Goal: Transaction & Acquisition: Purchase product/service

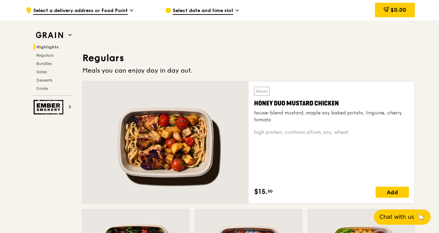
scroll to position [443, 0]
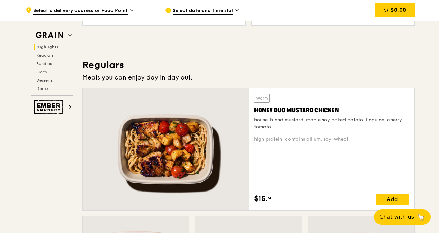
click at [337, 128] on div "house-blend mustard, maple soy baked potato, linguine, cherry tomato" at bounding box center [331, 124] width 155 height 14
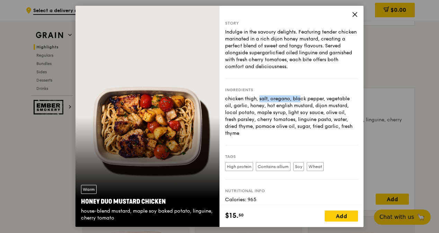
drag, startPoint x: 225, startPoint y: 98, endPoint x: 267, endPoint y: 100, distance: 41.3
click at [267, 100] on div "chicken thigh, salt, oregano, black pepper, vegetable oil, garlic, honey, hot e…" at bounding box center [291, 117] width 133 height 42
drag, startPoint x: 267, startPoint y: 100, endPoint x: 302, endPoint y: 136, distance: 50.4
click at [301, 136] on div "chicken thigh, salt, oregano, black pepper, vegetable oil, garlic, honey, hot e…" at bounding box center [291, 117] width 133 height 42
click at [352, 16] on icon at bounding box center [355, 14] width 6 height 6
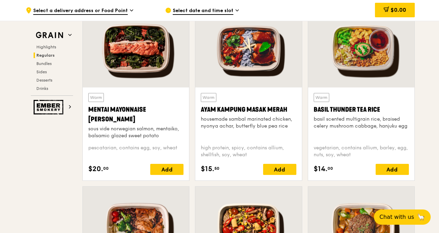
scroll to position [720, 0]
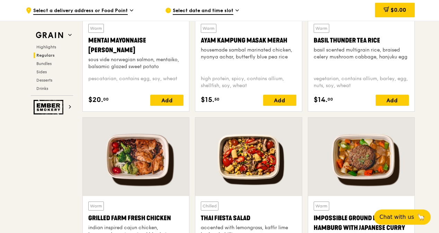
click at [127, 185] on div at bounding box center [136, 157] width 106 height 79
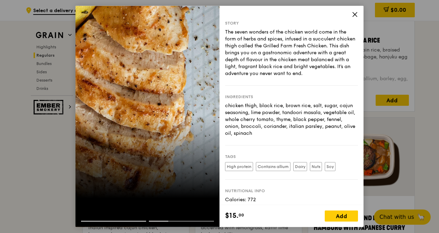
click at [107, 221] on div at bounding box center [113, 221] width 65 height 1
click at [108, 220] on div at bounding box center [147, 215] width 144 height 11
click at [109, 221] on div at bounding box center [113, 221] width 65 height 1
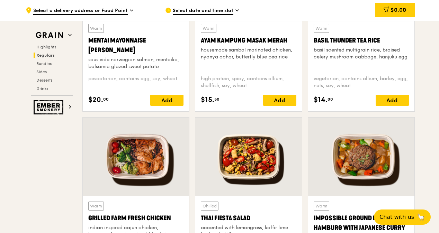
click at [138, 170] on div at bounding box center [136, 157] width 106 height 79
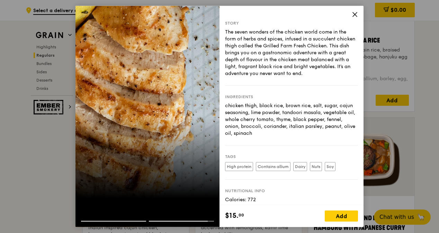
click at [356, 14] on icon at bounding box center [355, 14] width 6 height 6
